Goal: Task Accomplishment & Management: Manage account settings

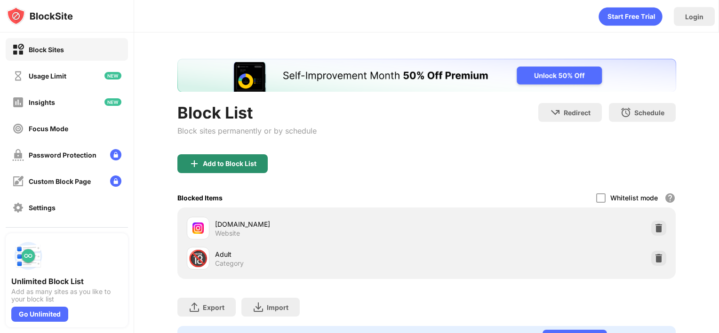
click at [209, 160] on div "Add to Block List" at bounding box center [230, 164] width 54 height 8
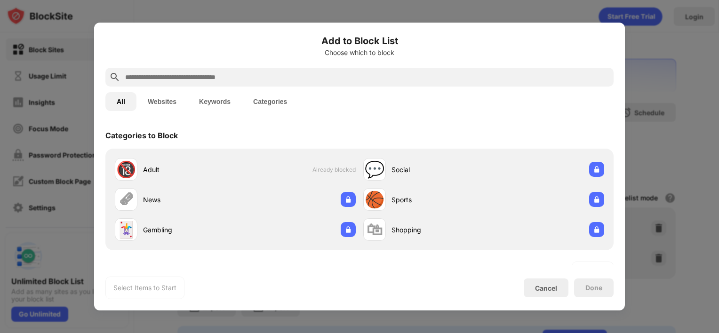
click at [258, 77] on input "text" at bounding box center [367, 77] width 486 height 11
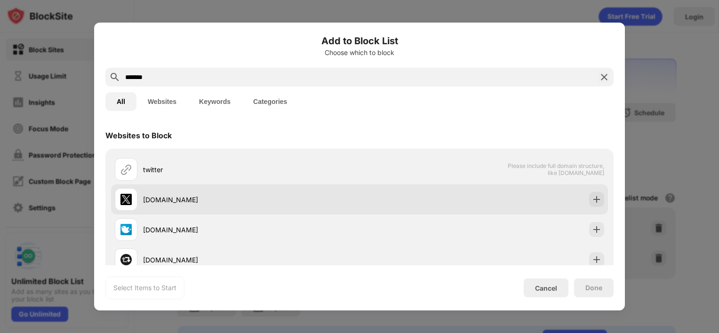
type input "*******"
click at [260, 190] on div "[DOMAIN_NAME]" at bounding box center [237, 199] width 245 height 23
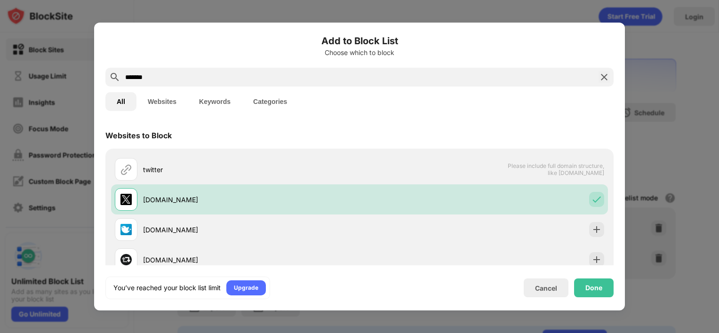
click at [594, 297] on div "You’ve reached your block list limit Upgrade Cancel Done" at bounding box center [359, 288] width 508 height 23
click at [594, 294] on div "Done" at bounding box center [594, 288] width 40 height 19
